Goal: Task Accomplishment & Management: Manage account settings

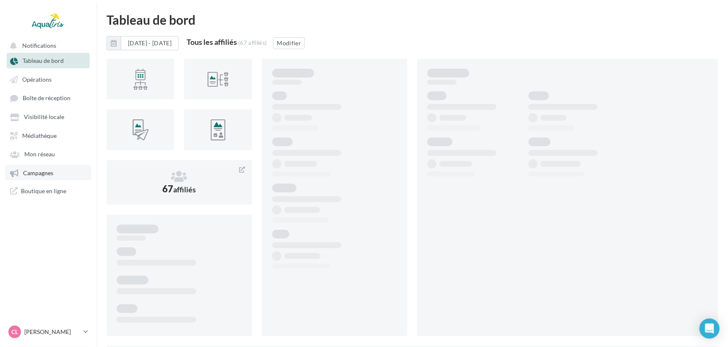
click at [55, 171] on link "Campagnes" at bounding box center [48, 172] width 86 height 15
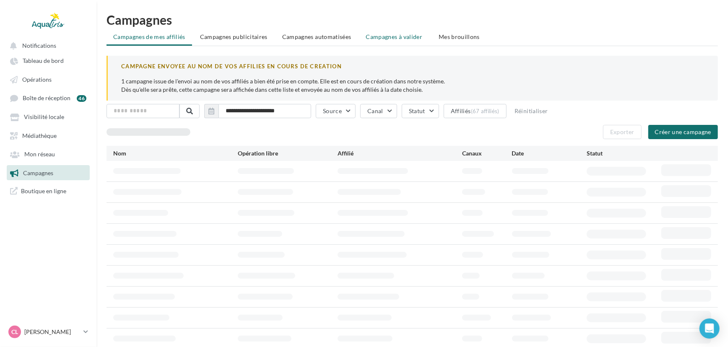
click at [390, 34] on span "Campagnes à valider" at bounding box center [394, 37] width 57 height 8
